Goal: Task Accomplishment & Management: Complete application form

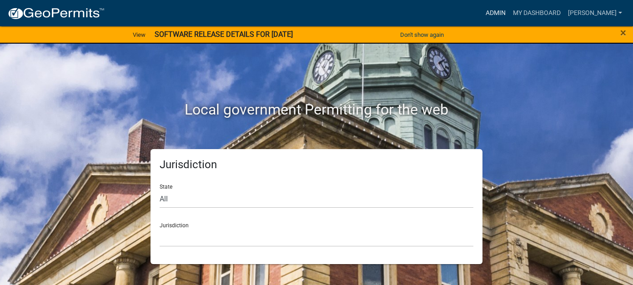
click at [509, 13] on link "Admin" at bounding box center [495, 13] width 27 height 17
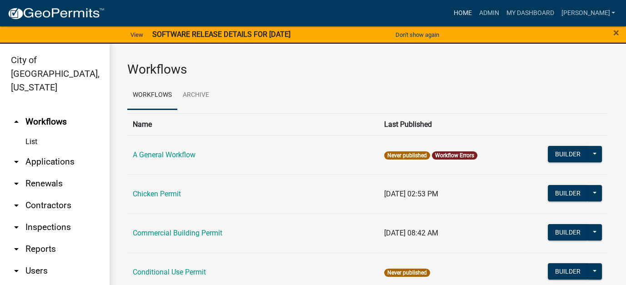
click at [475, 7] on link "Home" at bounding box center [462, 13] width 25 height 17
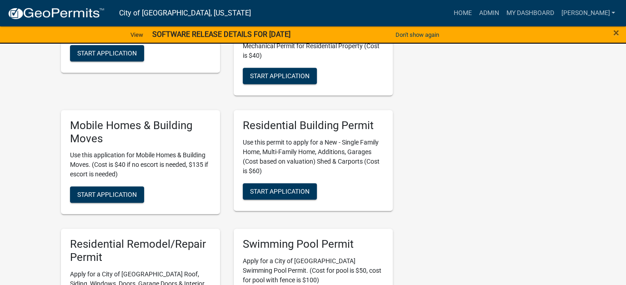
scroll to position [546, 0]
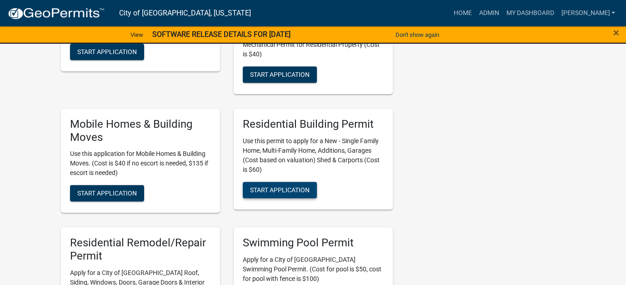
click at [274, 186] on span "Start Application" at bounding box center [280, 189] width 60 height 7
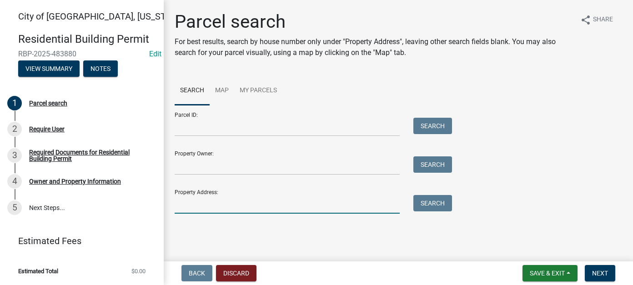
click at [212, 206] on input "Property Address:" at bounding box center [287, 204] width 225 height 19
type input "1806 Red Bud"
click at [433, 202] on button "Search" at bounding box center [432, 203] width 39 height 16
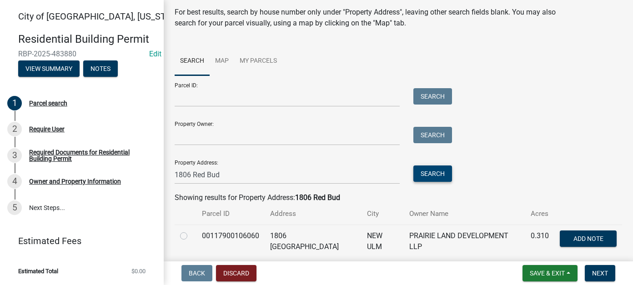
scroll to position [61, 0]
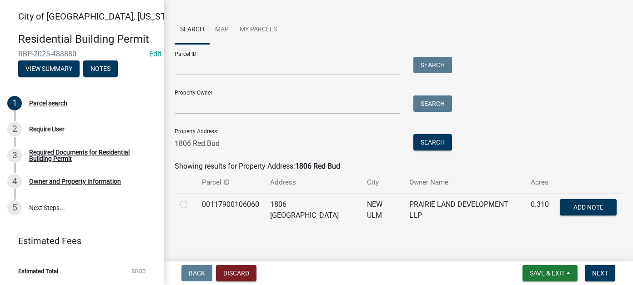
click at [191, 199] on label at bounding box center [191, 199] width 0 height 0
click at [191, 205] on input "radio" at bounding box center [194, 202] width 6 height 6
radio input "true"
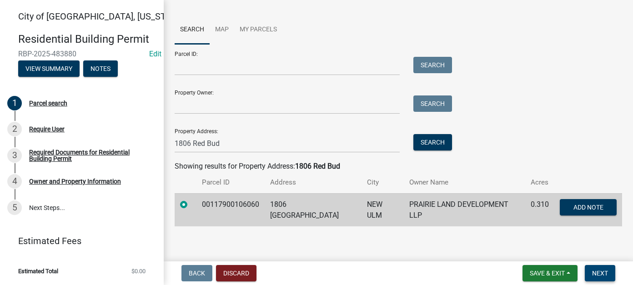
click at [596, 270] on span "Next" at bounding box center [600, 273] width 16 height 7
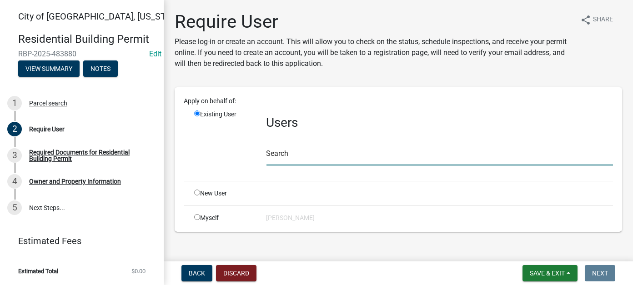
click at [300, 162] on input "text" at bounding box center [440, 156] width 347 height 19
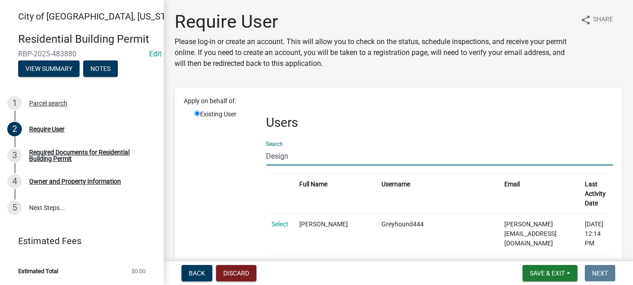
drag, startPoint x: 293, startPoint y: 154, endPoint x: 249, endPoint y: 154, distance: 44.1
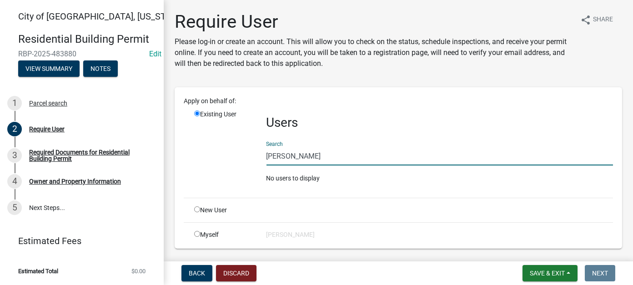
drag, startPoint x: 317, startPoint y: 156, endPoint x: 217, endPoint y: 152, distance: 100.1
click at [217, 152] on div "Existing User Users Search [PERSON_NAME] No users to display" at bounding box center [403, 150] width 433 height 81
type input "Design Home"
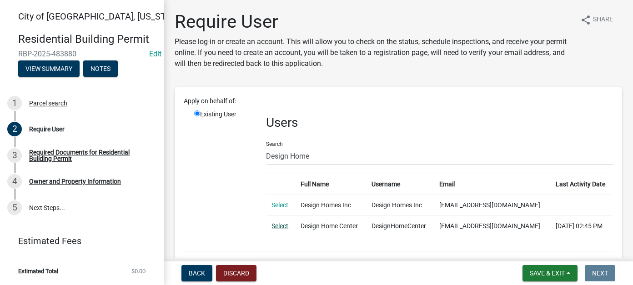
click at [278, 224] on link "Select" at bounding box center [280, 225] width 17 height 7
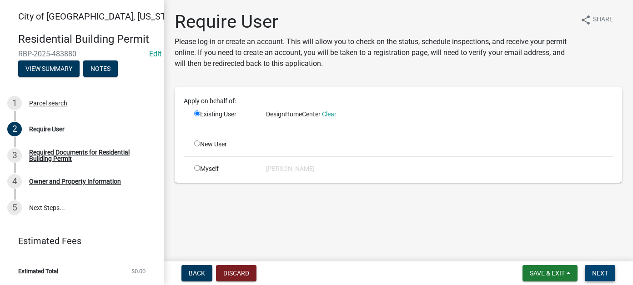
click at [603, 272] on span "Next" at bounding box center [600, 273] width 16 height 7
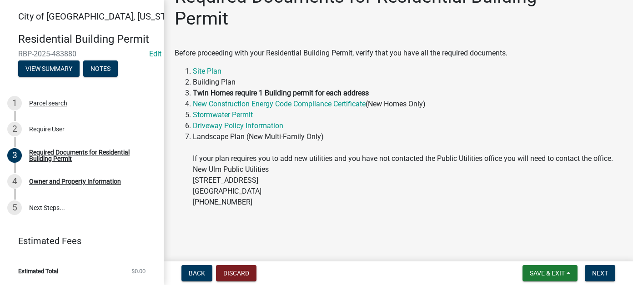
scroll to position [39, 0]
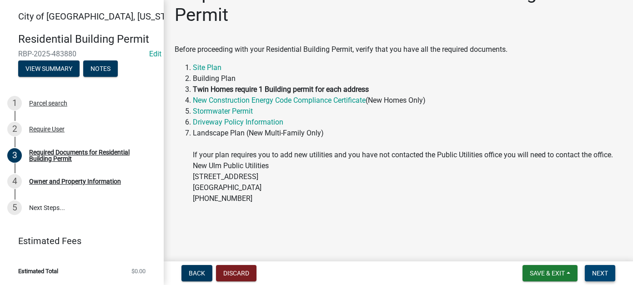
click at [586, 267] on button "Next" at bounding box center [600, 273] width 30 height 16
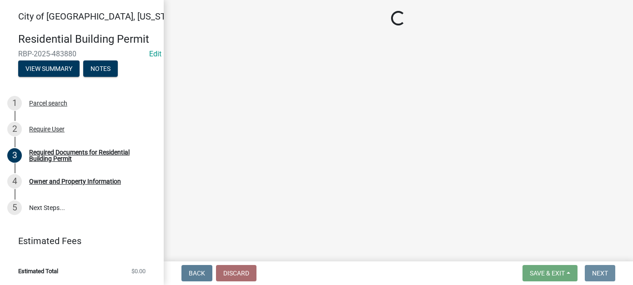
scroll to position [0, 0]
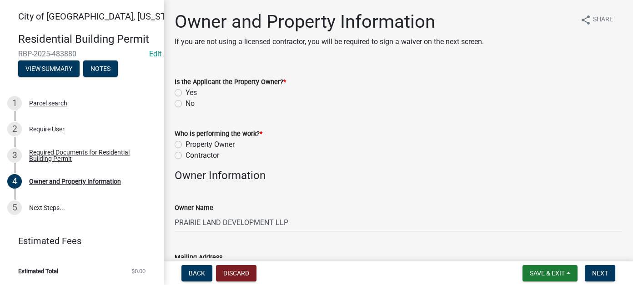
click at [186, 104] on label "No" at bounding box center [190, 103] width 9 height 11
click at [186, 104] on input "No" at bounding box center [189, 101] width 6 height 6
radio input "true"
click at [186, 154] on label "Contractor" at bounding box center [203, 155] width 34 height 11
click at [186, 154] on input "Contractor" at bounding box center [189, 153] width 6 height 6
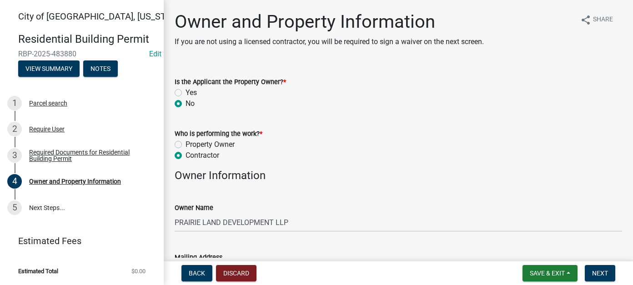
radio input "true"
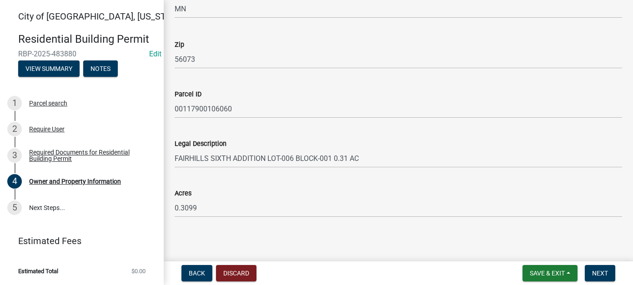
scroll to position [682, 0]
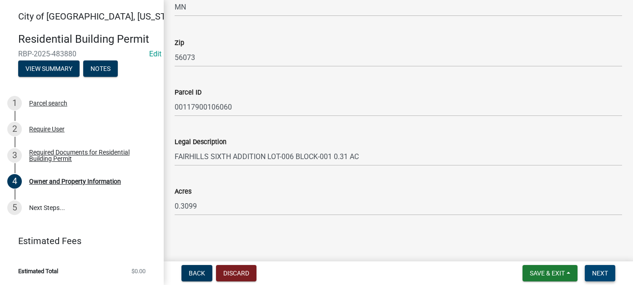
click at [596, 272] on span "Next" at bounding box center [600, 273] width 16 height 7
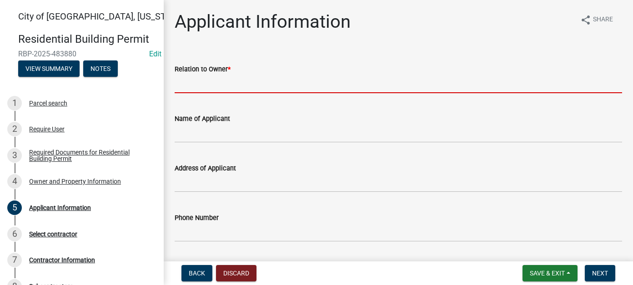
click at [244, 86] on input "Relation to Owner *" at bounding box center [399, 84] width 448 height 19
type input "Contractor"
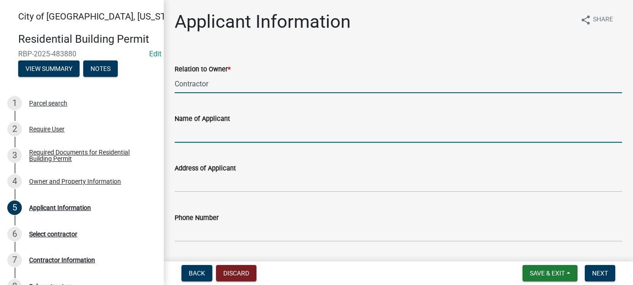
click at [214, 129] on input "Name of Applicant" at bounding box center [399, 133] width 448 height 19
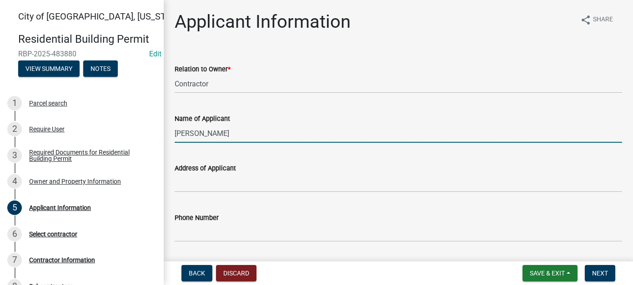
type input "[PERSON_NAME]"
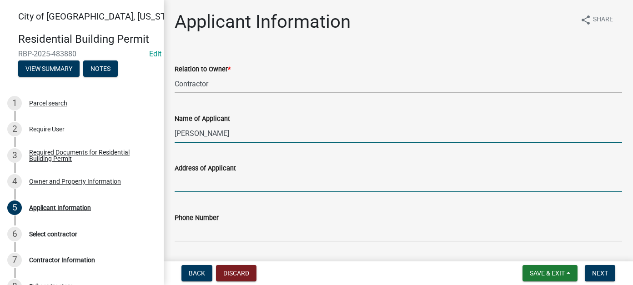
click at [220, 177] on input "Address of Applicant" at bounding box center [399, 183] width 448 height 19
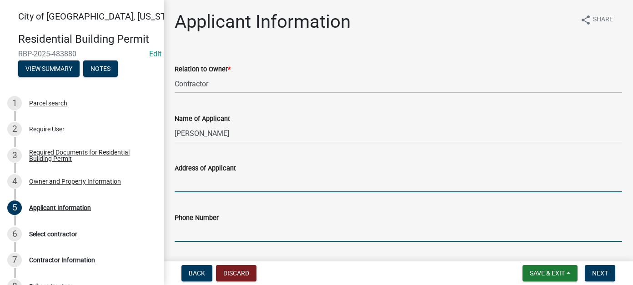
click at [209, 234] on input "Phone Number" at bounding box center [399, 232] width 448 height 19
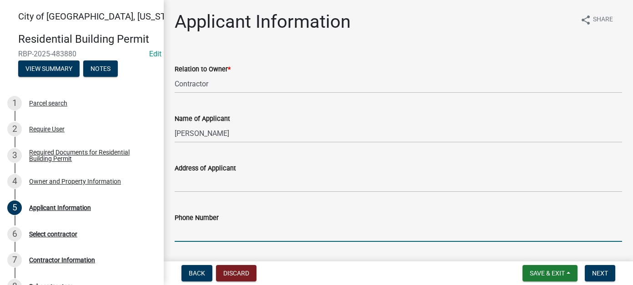
click at [233, 231] on input "Phone Number" at bounding box center [399, 232] width 448 height 19
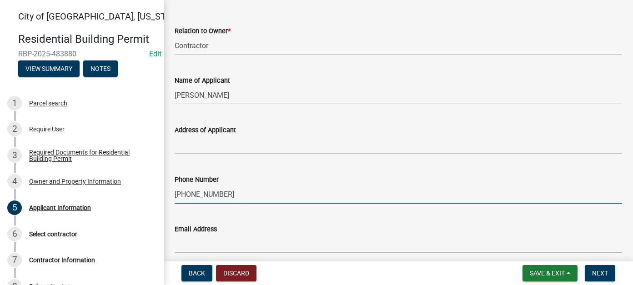
scroll to position [76, 0]
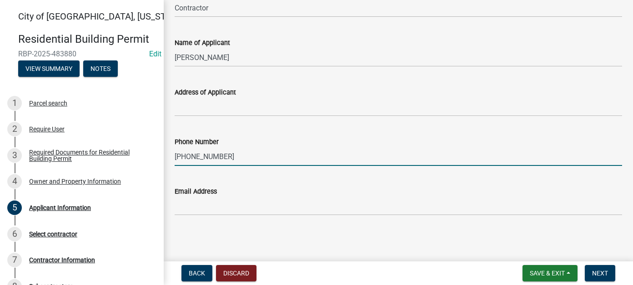
type input "[PHONE_NUMBER]"
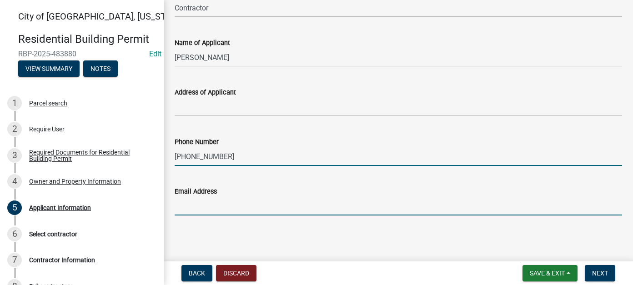
click at [215, 205] on input "Email Address" at bounding box center [399, 206] width 448 height 19
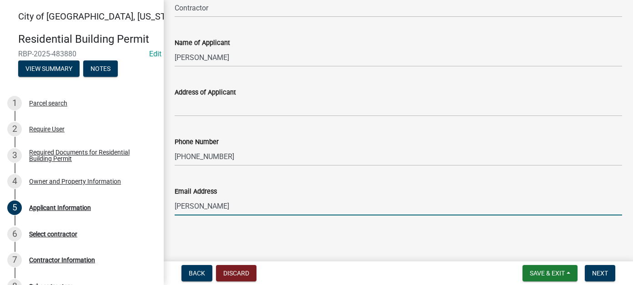
type input "[EMAIL_ADDRESS][DOMAIN_NAME]"
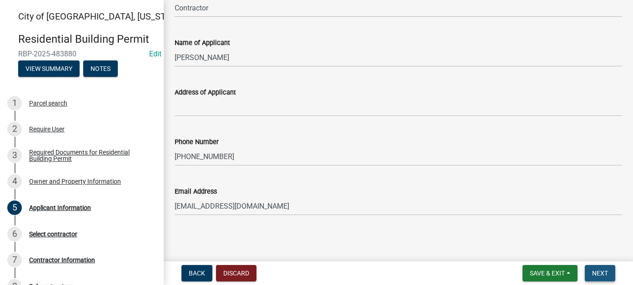
click at [594, 274] on span "Next" at bounding box center [600, 273] width 16 height 7
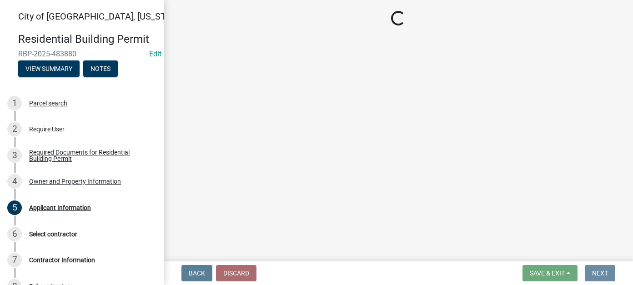
scroll to position [0, 0]
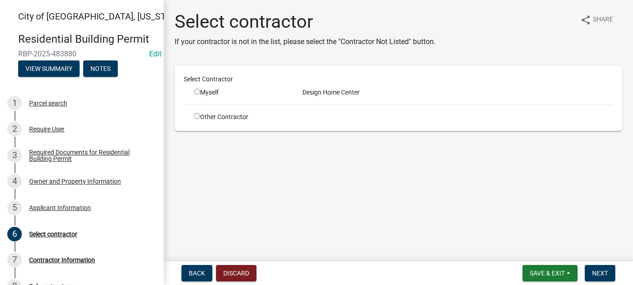
click at [195, 91] on input "radio" at bounding box center [197, 92] width 6 height 6
radio input "true"
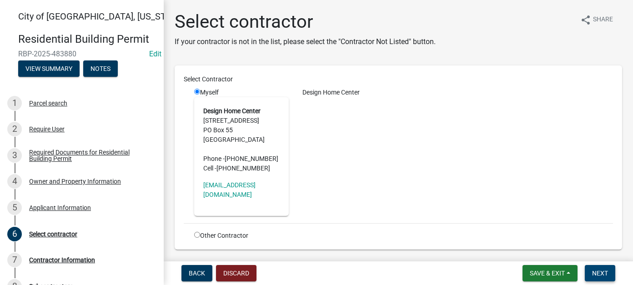
click at [603, 268] on button "Next" at bounding box center [600, 273] width 30 height 16
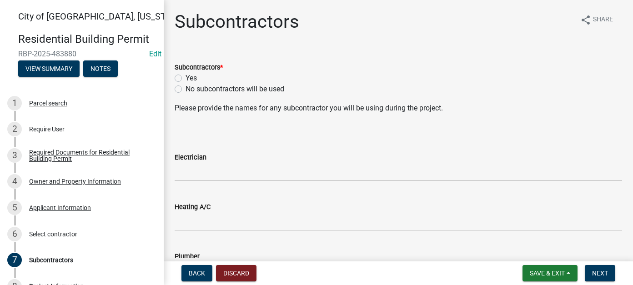
click at [186, 76] on label "Yes" at bounding box center [191, 78] width 11 height 11
click at [186, 76] on input "Yes" at bounding box center [189, 76] width 6 height 6
radio input "true"
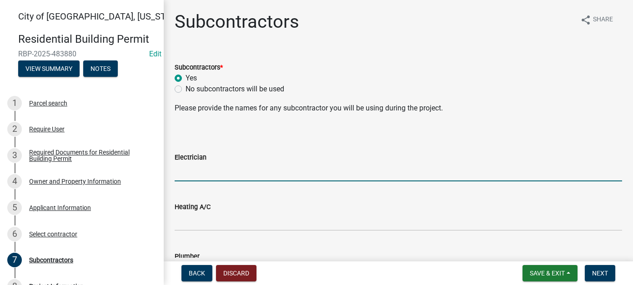
click at [196, 169] on input "Electrician" at bounding box center [399, 172] width 448 height 19
type input "NU Current"
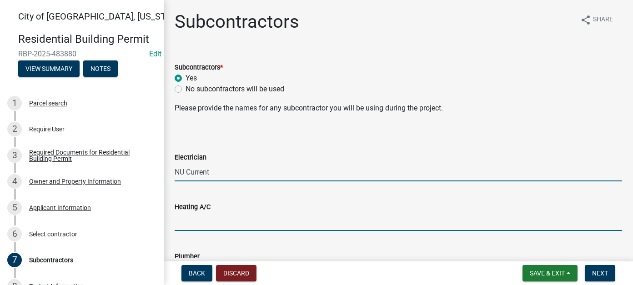
click at [203, 216] on input "Heating A/C" at bounding box center [399, 221] width 448 height 19
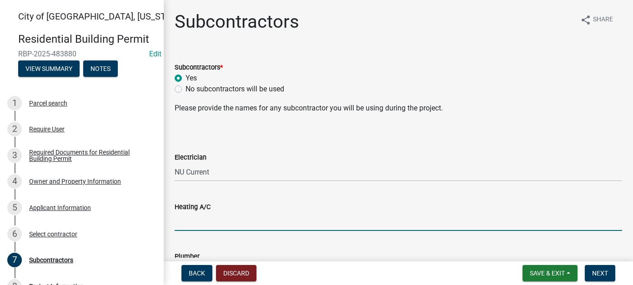
type input "JP Plumbing and Heating"
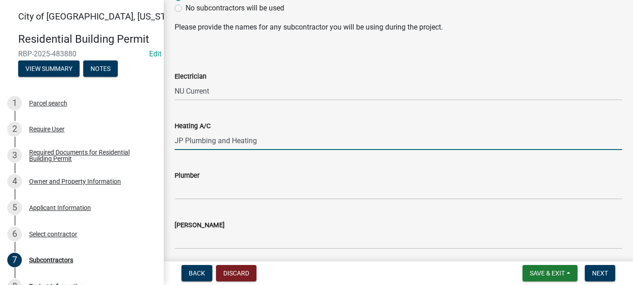
scroll to position [91, 0]
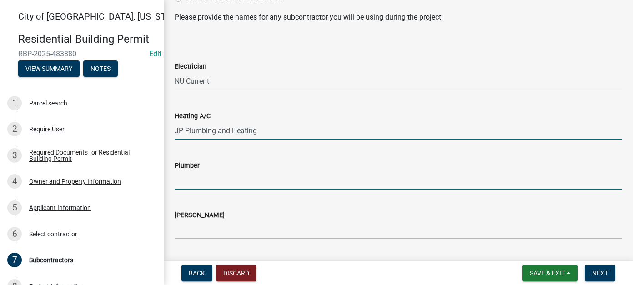
click at [191, 181] on input "Plumber" at bounding box center [399, 180] width 448 height 19
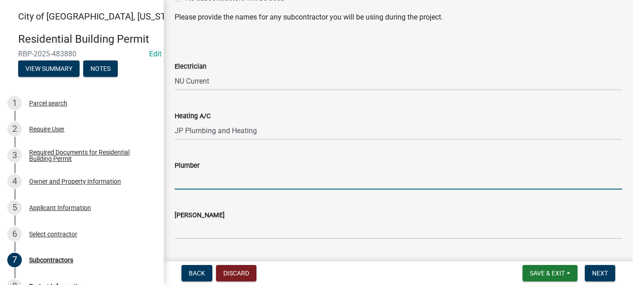
type input "JP Plumbing and Heating"
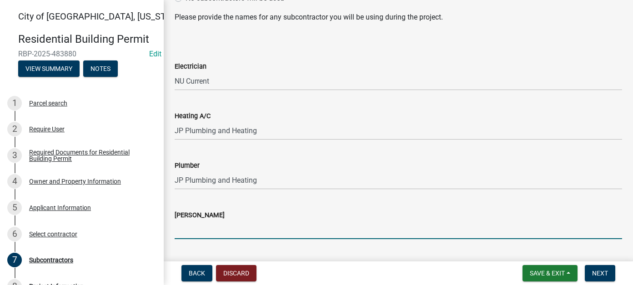
click at [205, 224] on input "[PERSON_NAME]" at bounding box center [399, 230] width 448 height 19
type input "Pinnacle Masonry"
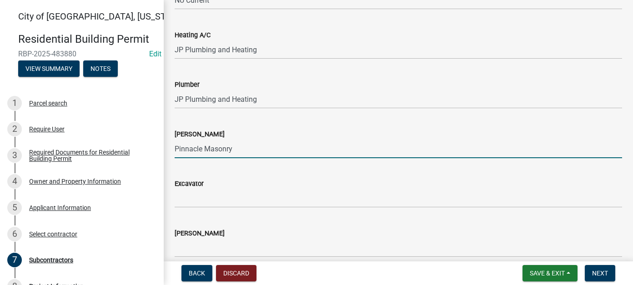
scroll to position [182, 0]
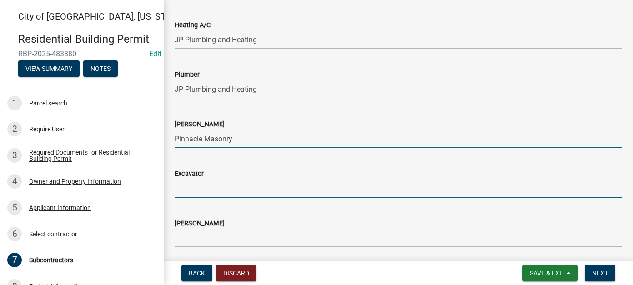
click at [198, 189] on input "Excavator" at bounding box center [399, 188] width 448 height 19
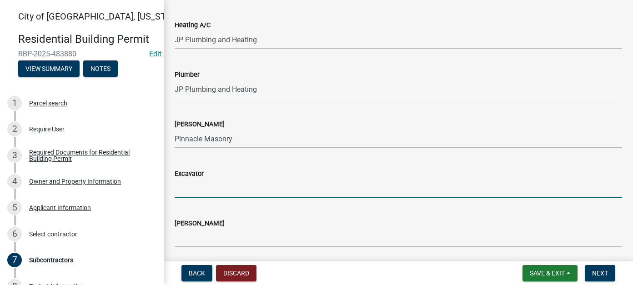
type input "MR [PERSON_NAME]"
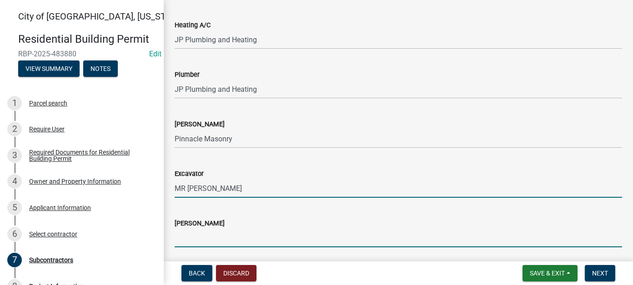
click at [211, 242] on input "[PERSON_NAME]" at bounding box center [399, 238] width 448 height 19
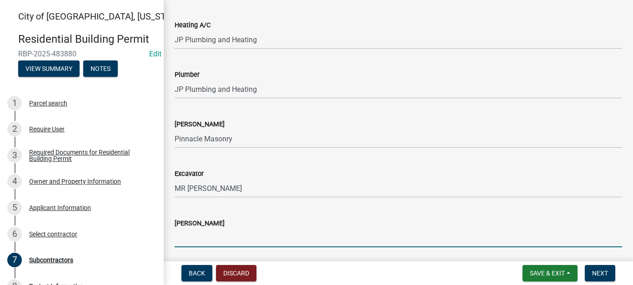
click at [188, 242] on input "[PERSON_NAME]" at bounding box center [399, 238] width 448 height 19
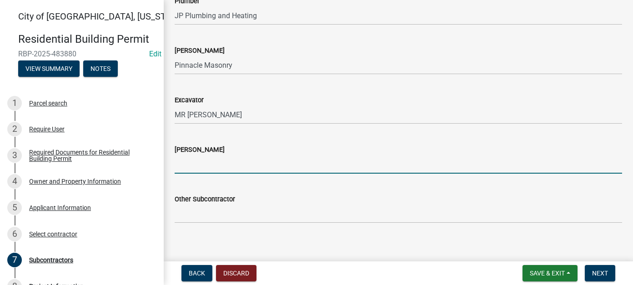
scroll to position [263, 0]
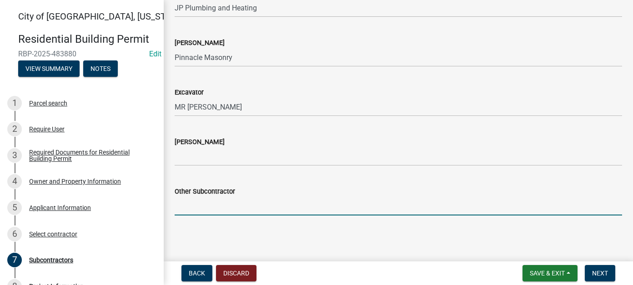
click at [190, 206] on input "Other Subcontractor" at bounding box center [399, 206] width 448 height 19
type input "[PERSON_NAME] Insulators"
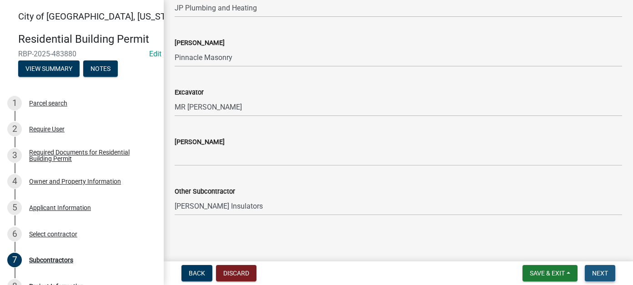
click at [603, 273] on span "Next" at bounding box center [600, 273] width 16 height 7
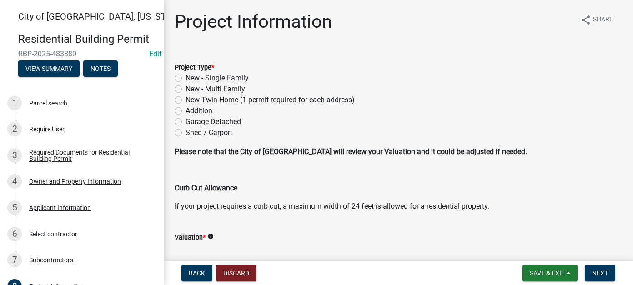
click at [186, 76] on label "New - Single Family" at bounding box center [217, 78] width 63 height 11
click at [186, 76] on input "New - Single Family" at bounding box center [189, 76] width 6 height 6
radio input "true"
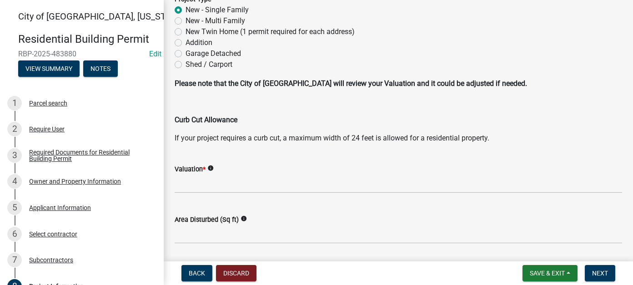
scroll to position [91, 0]
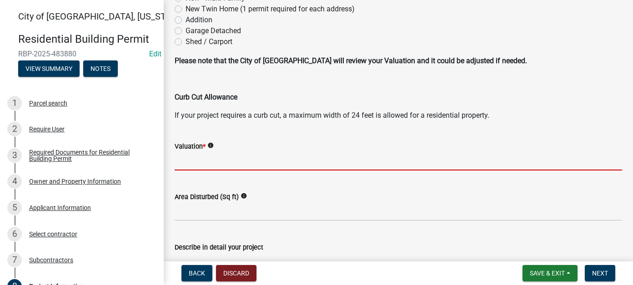
click at [200, 157] on input "text" at bounding box center [399, 161] width 448 height 19
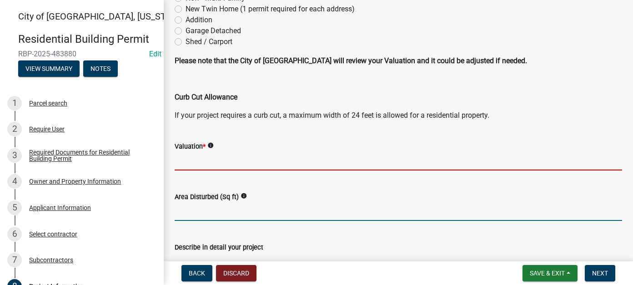
click at [184, 221] on wm-data-entity-input "Area Disturbed (Sq ft) info" at bounding box center [399, 204] width 448 height 50
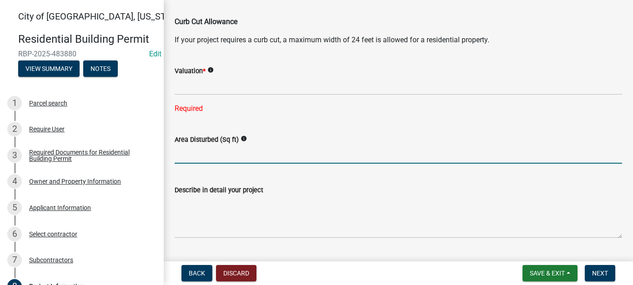
scroll to position [182, 0]
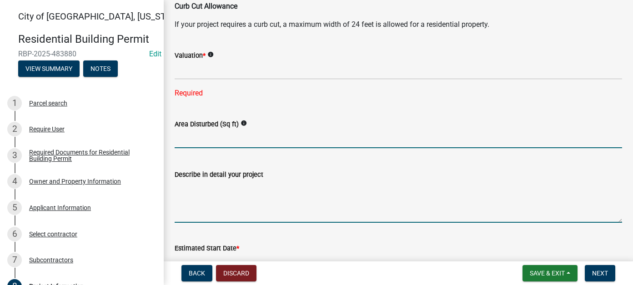
click at [192, 191] on textarea "Describe in detail your project" at bounding box center [399, 201] width 448 height 43
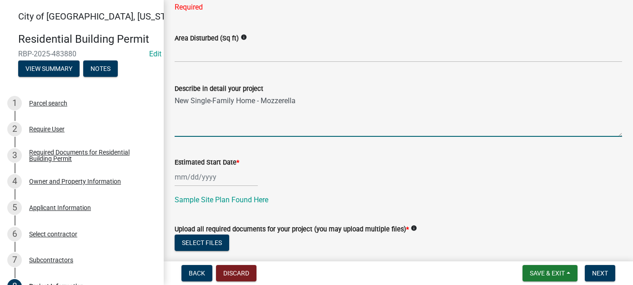
scroll to position [273, 0]
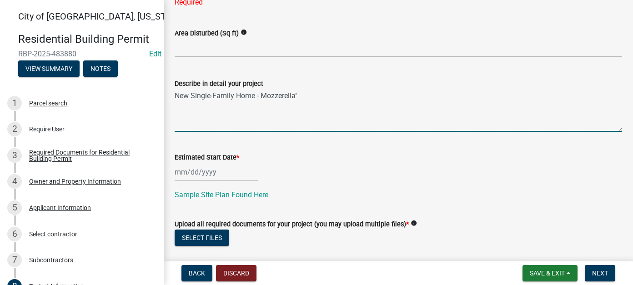
click at [261, 95] on textarea "New Single-Family Home - Mozzerella"" at bounding box center [399, 110] width 448 height 43
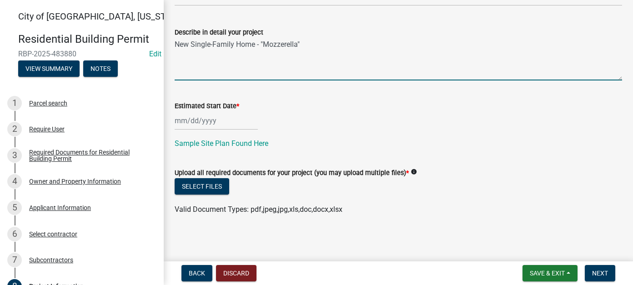
scroll to position [325, 0]
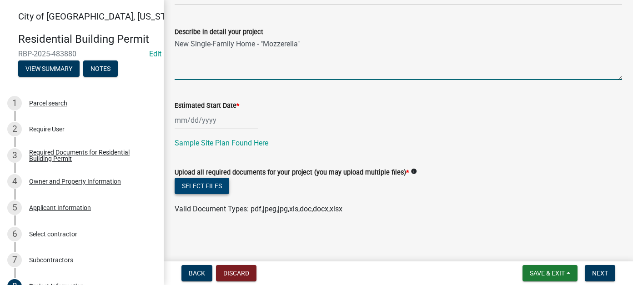
type textarea "New Single-Family Home - "Mozzerella""
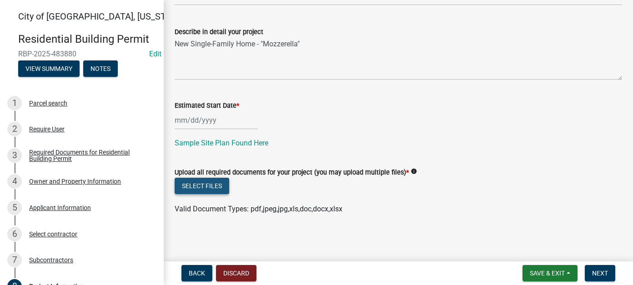
click at [211, 186] on button "Select files" at bounding box center [202, 186] width 55 height 16
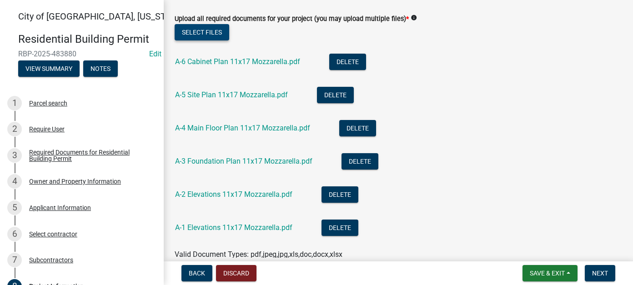
scroll to position [524, 0]
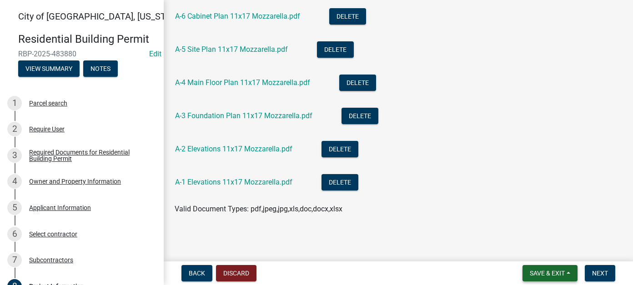
click at [548, 271] on span "Save & Exit" at bounding box center [547, 273] width 35 height 7
click at [549, 250] on button "Save & Exit" at bounding box center [541, 250] width 73 height 22
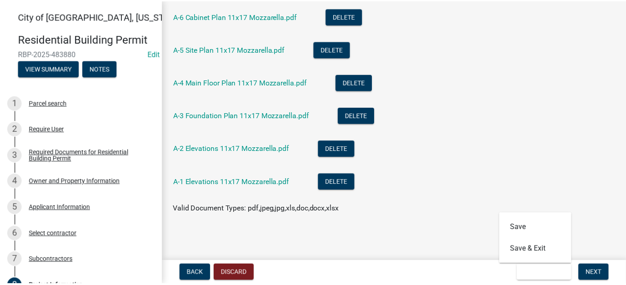
scroll to position [0, 0]
